Goal: Check status: Check status

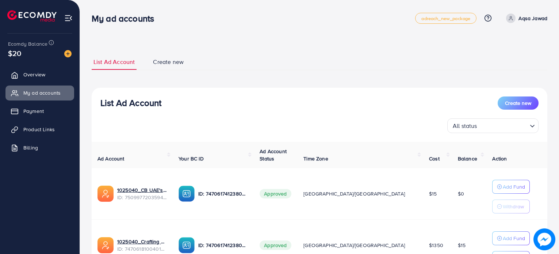
scroll to position [69, 0]
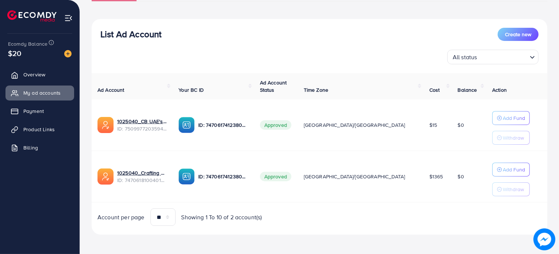
click at [430, 177] on span "$1365" at bounding box center [437, 176] width 14 height 7
click at [386, 156] on td "[GEOGRAPHIC_DATA]/[GEOGRAPHIC_DATA]" at bounding box center [361, 177] width 126 height 52
